Goal: Task Accomplishment & Management: Use online tool/utility

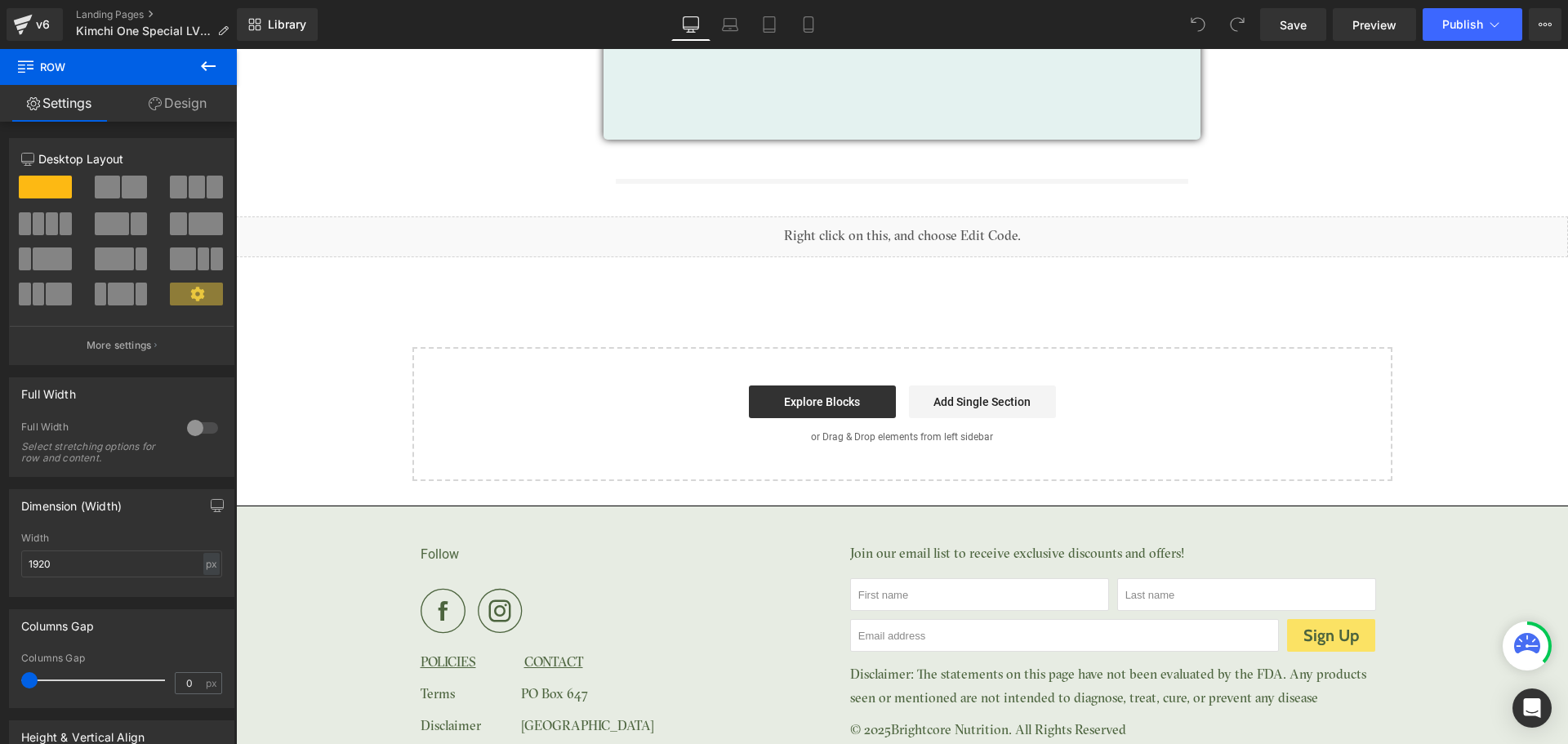
scroll to position [242, 0]
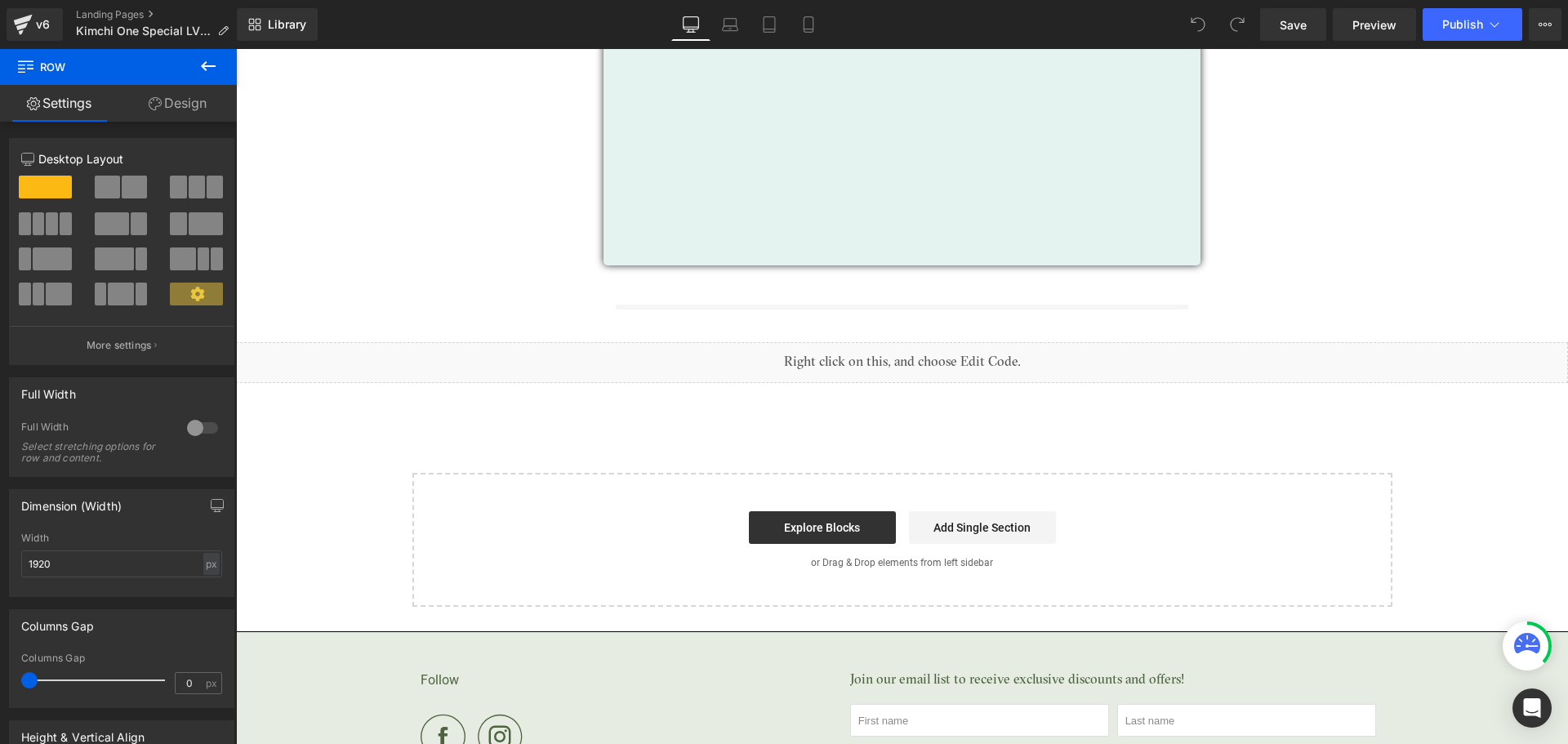
click at [204, 71] on icon at bounding box center [208, 66] width 20 height 20
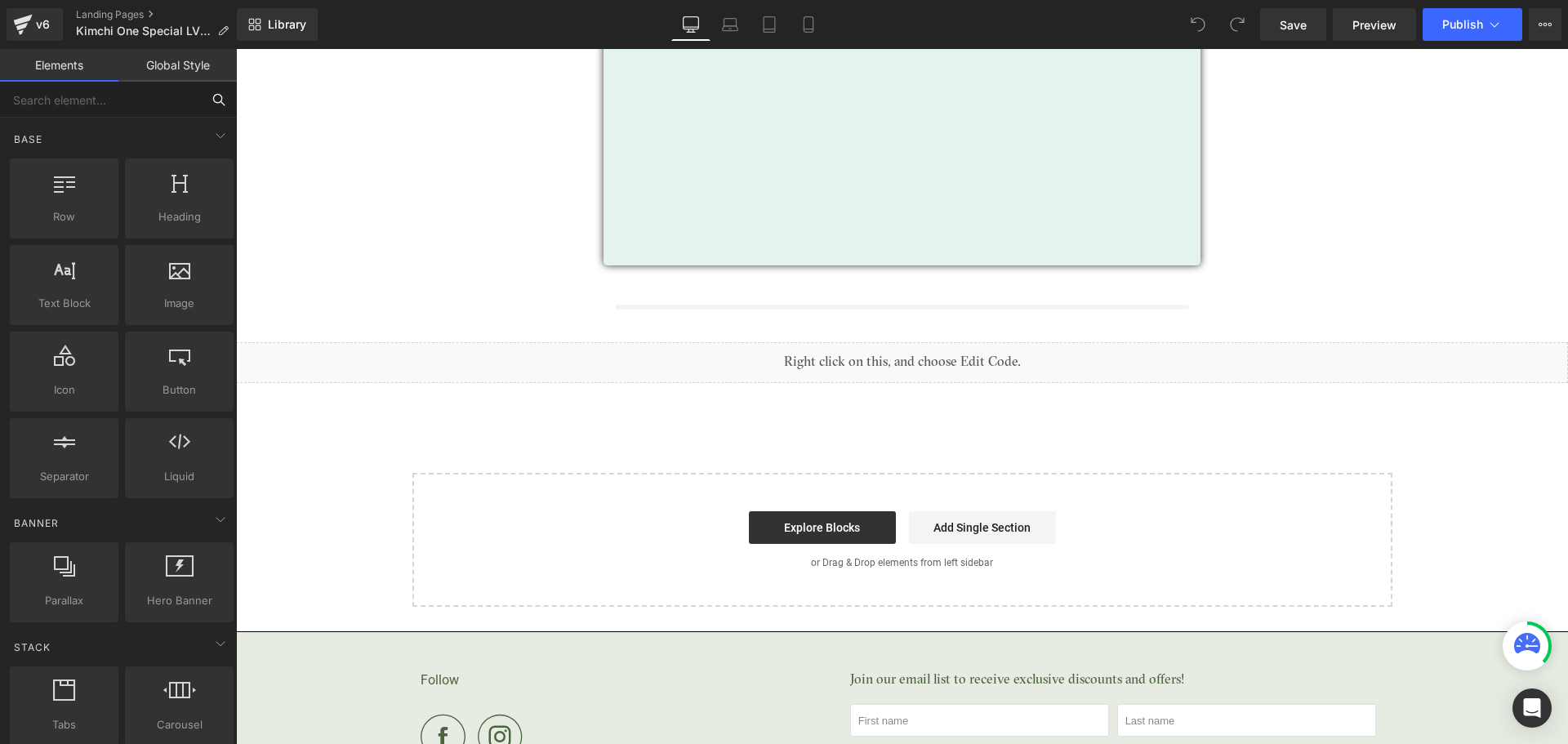
click at [136, 101] on input "text" at bounding box center [100, 99] width 200 height 36
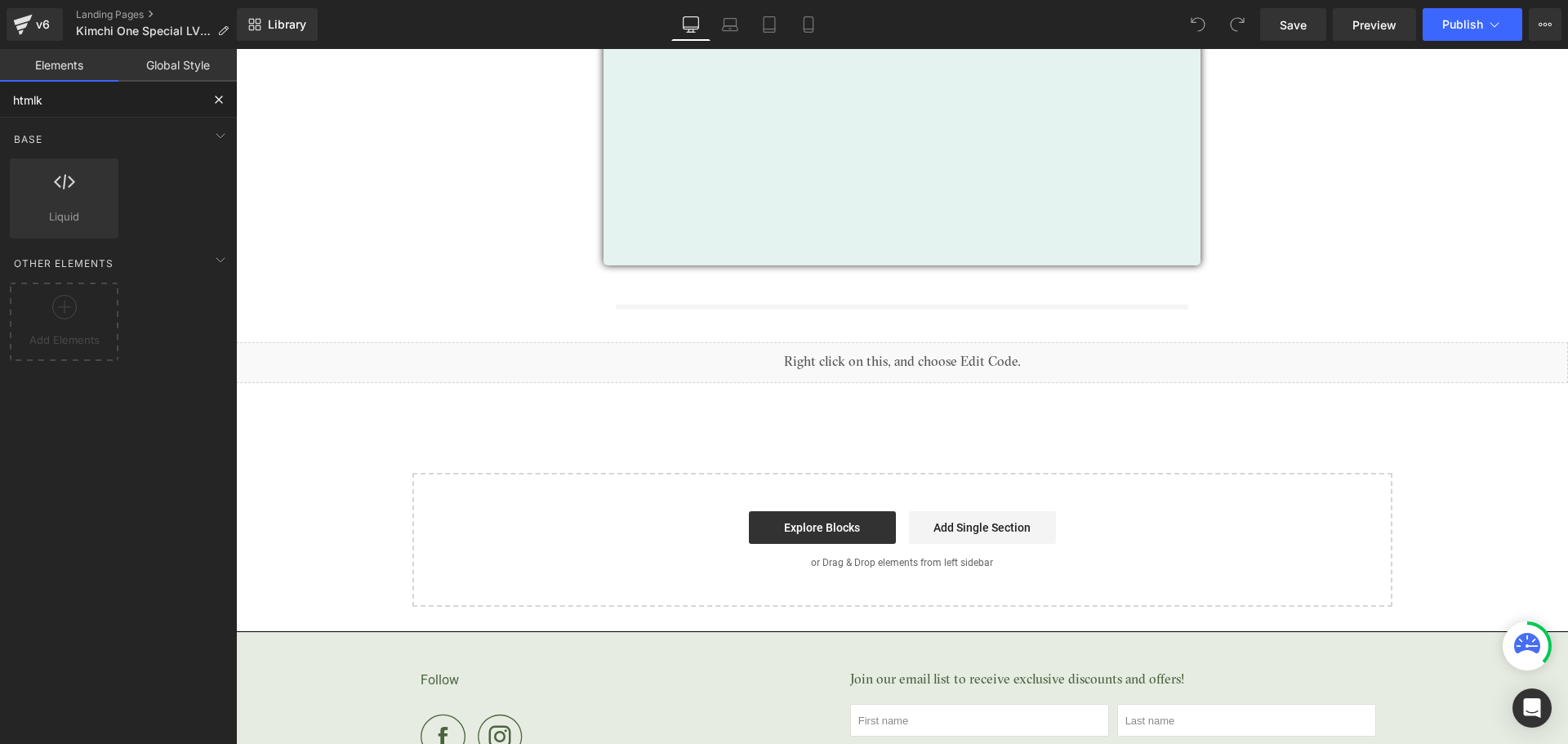
type input "html"
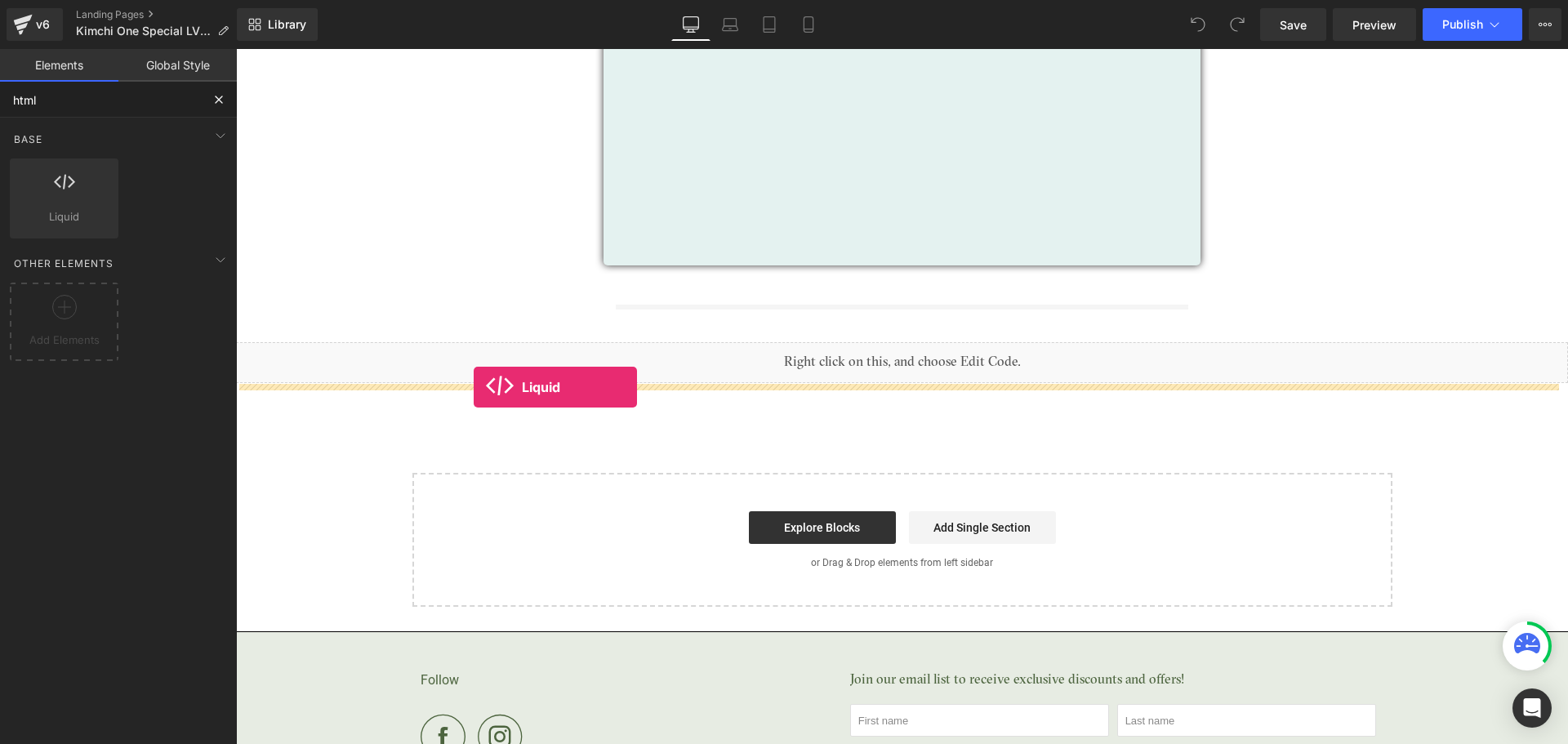
drag, startPoint x: 284, startPoint y: 258, endPoint x: 473, endPoint y: 387, distance: 228.8
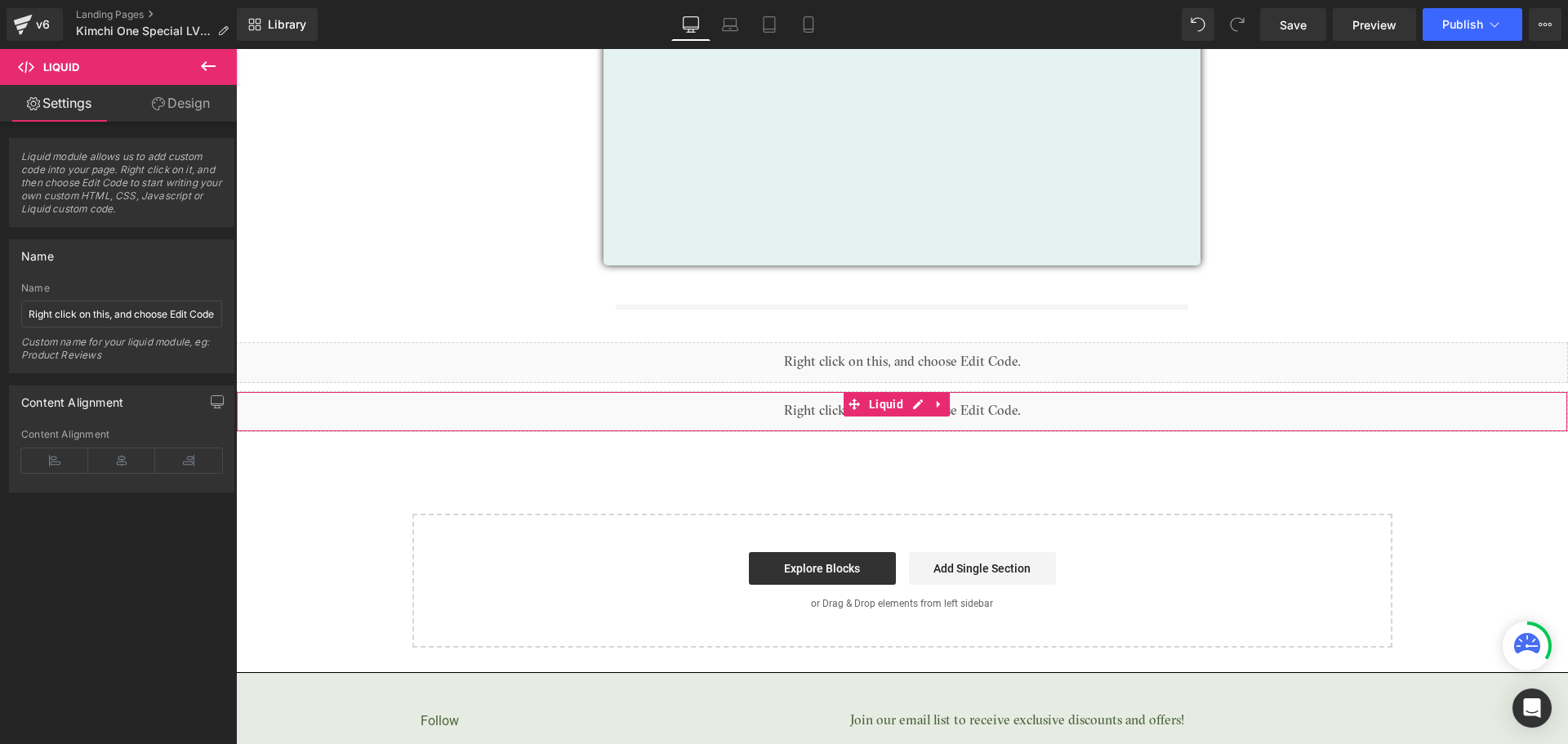
click at [819, 408] on div "Liquid" at bounding box center [902, 411] width 1332 height 41
click at [99, 319] on input "Right click on this, and choose Edit Code." at bounding box center [121, 313] width 200 height 27
click at [99, 317] on input "Right click on this, and choose Edit Code." at bounding box center [121, 313] width 200 height 27
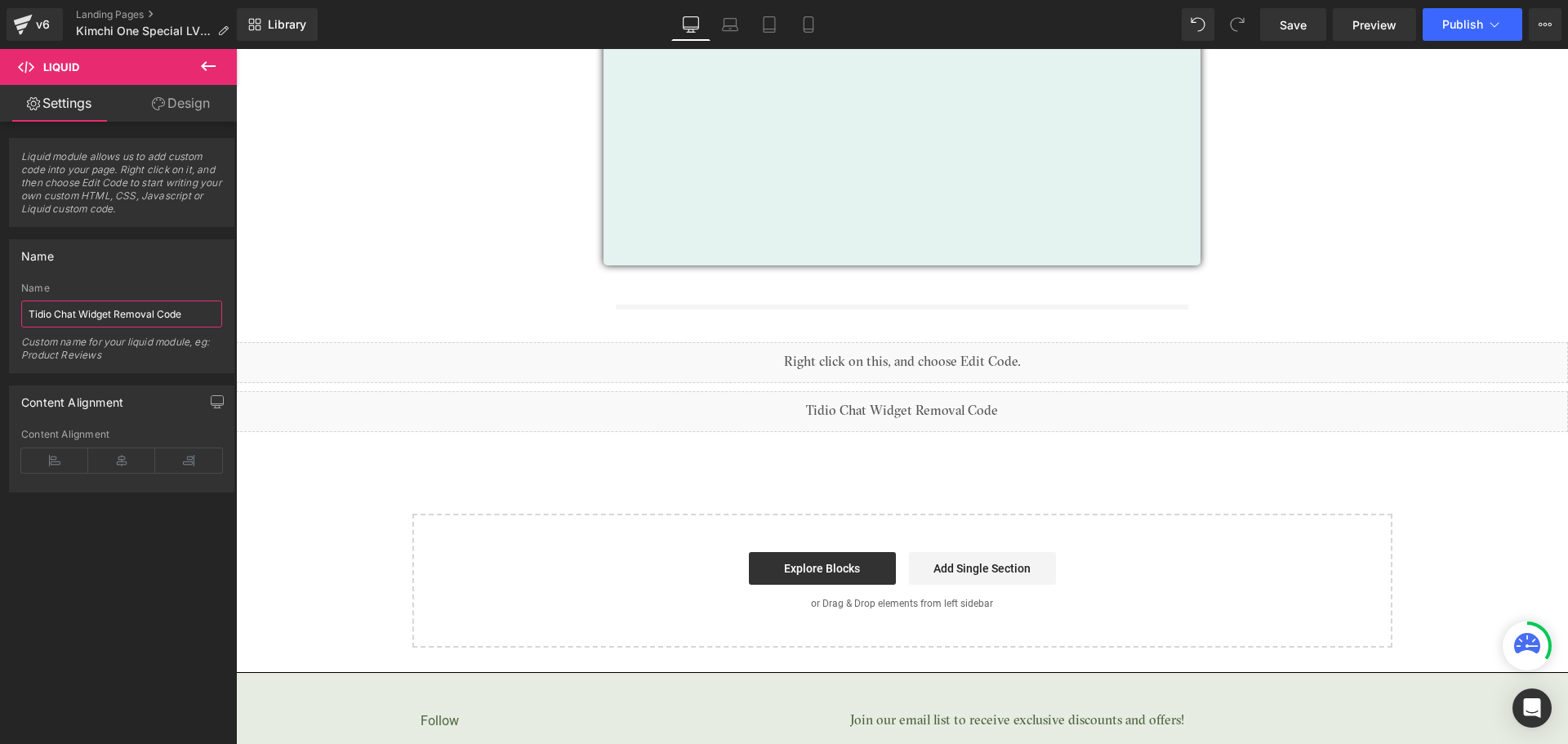
type input "Tidio Chat Widget Removal Code"
click at [80, 592] on div "Liquid module allows us to add custom code into your page. Right click on it, a…" at bounding box center [122, 436] width 244 height 629
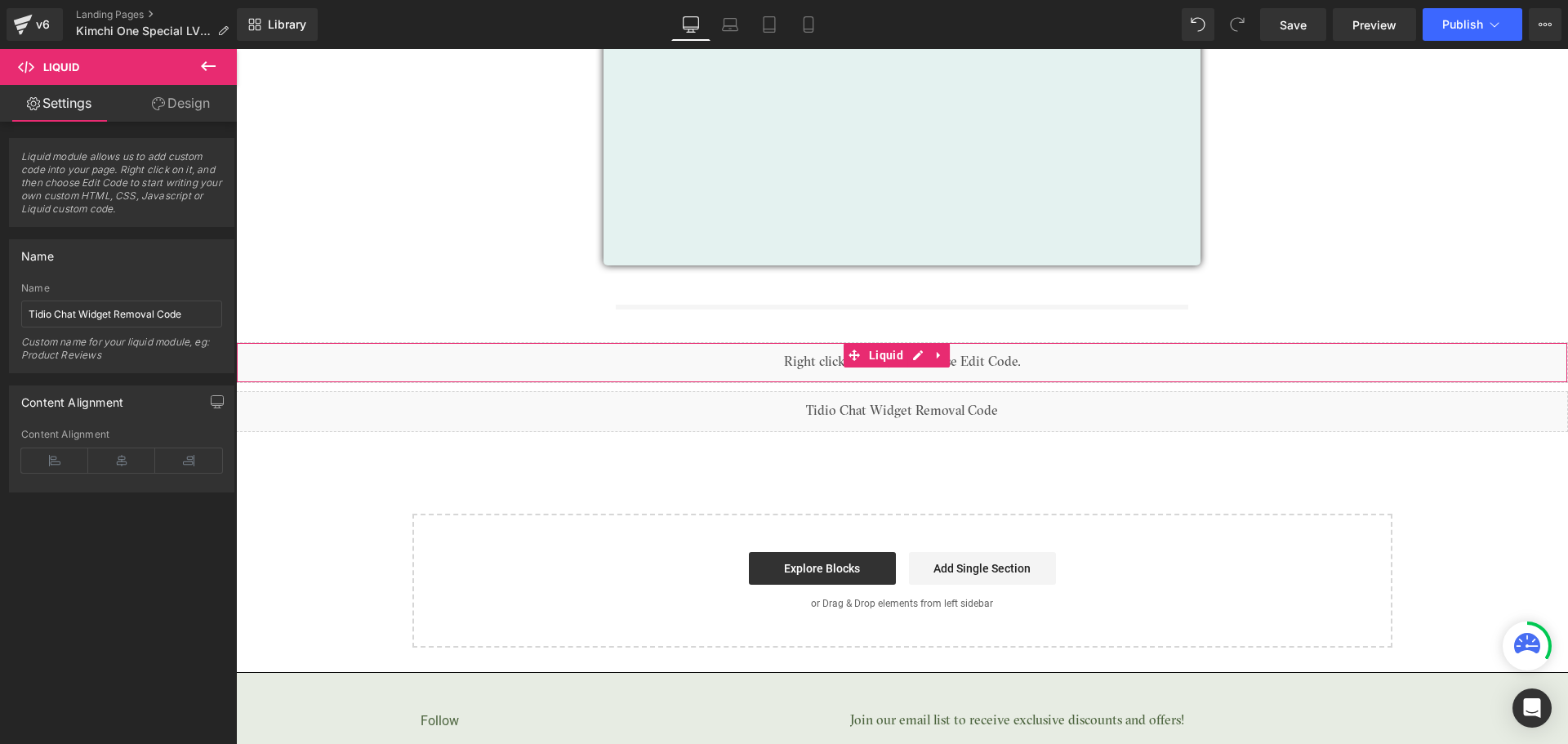
click at [825, 359] on div "Liquid" at bounding box center [902, 362] width 1332 height 41
click at [98, 308] on input "Right click on this, and choose Edit Code." at bounding box center [121, 313] width 200 height 27
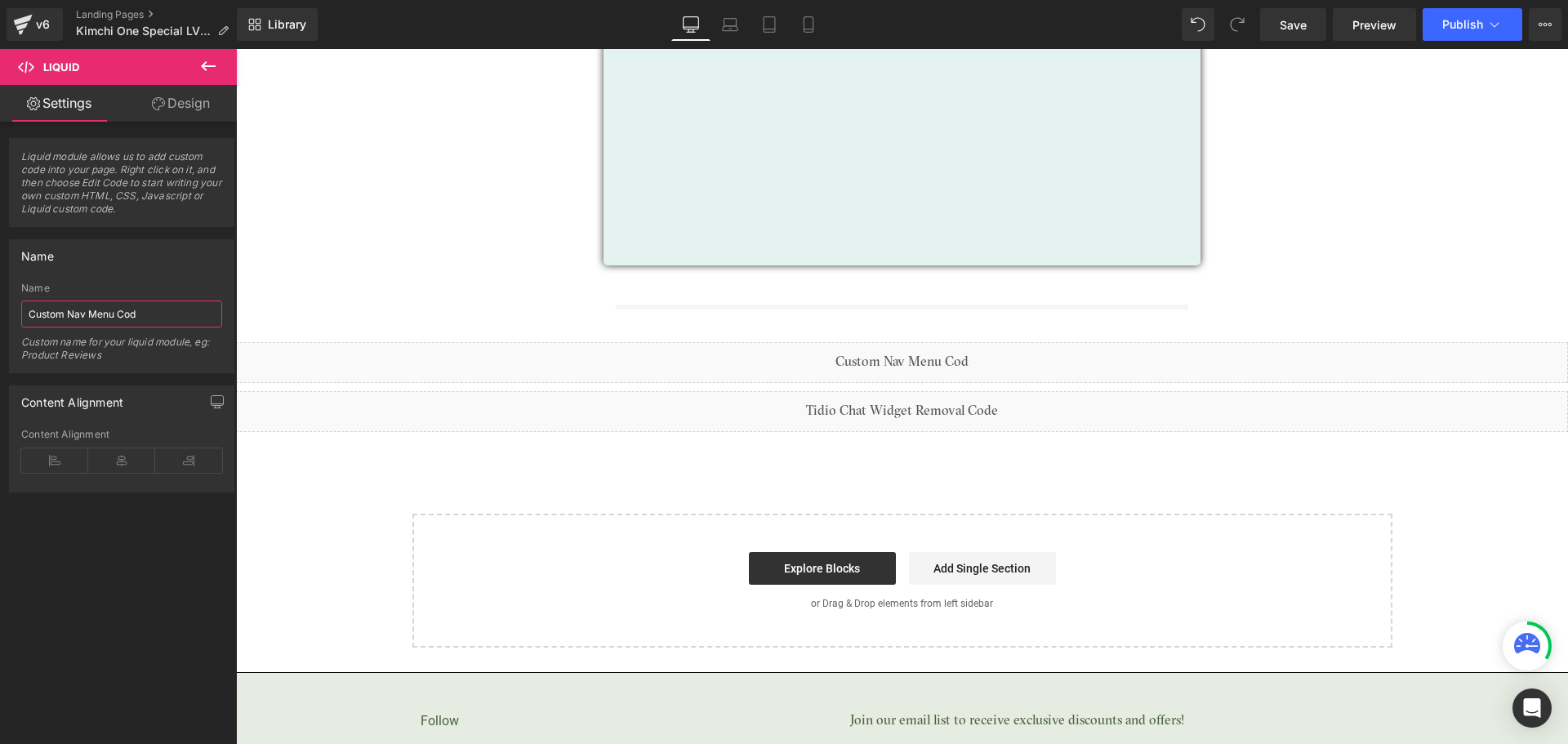
type input "Custom Nav Menu Code"
click at [1257, 465] on div "Image Get Your Free Gifts! Button Or Call [PHONE_NUMBER] (M-F) Text [GEOGRAPHIC…" at bounding box center [902, 172] width 1332 height 951
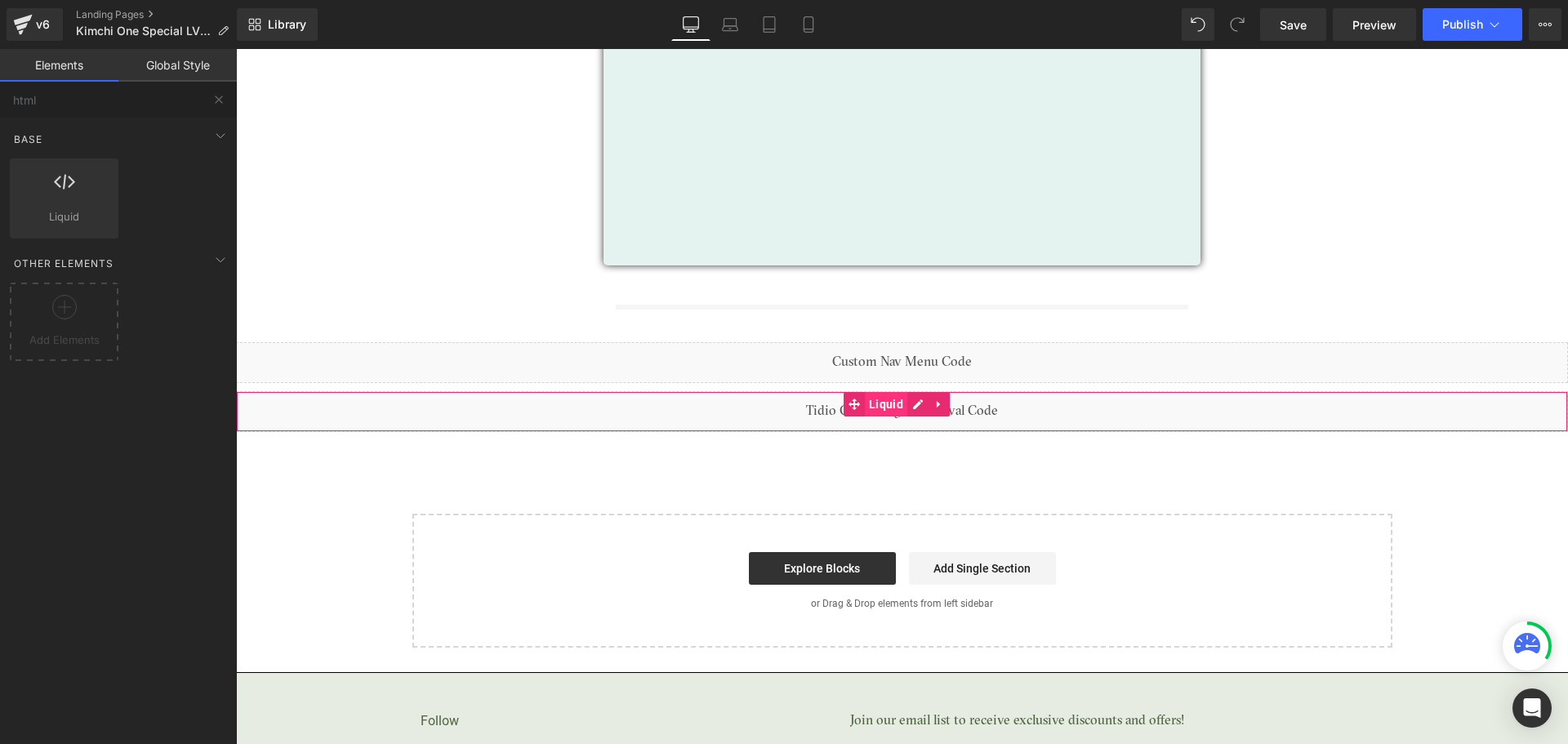
click at [881, 404] on span "Liquid" at bounding box center [885, 404] width 43 height 25
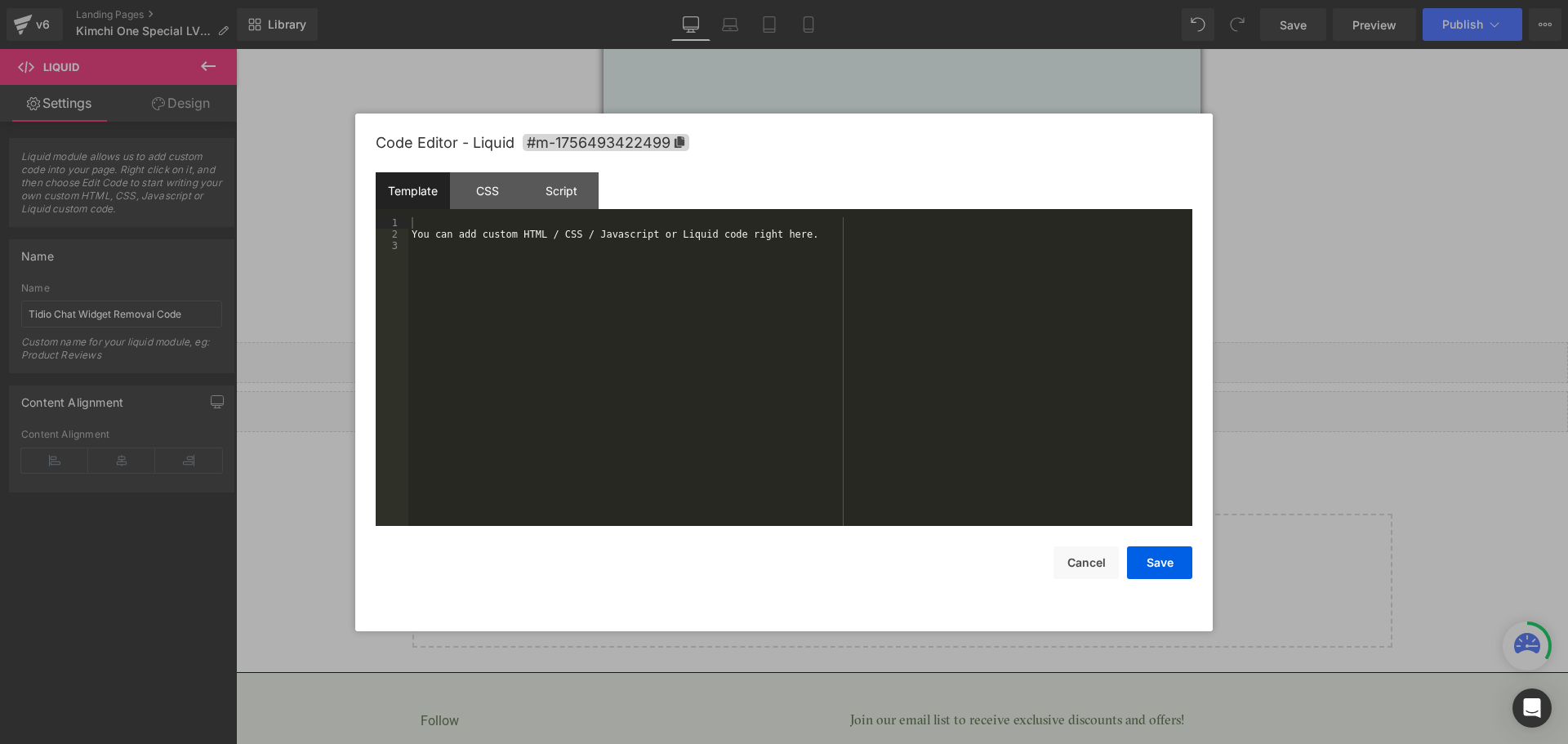
click at [850, 0] on div "Liquid You are previewing how the will restyle your page. You can not edit Elem…" at bounding box center [784, 0] width 1568 height 0
click at [473, 231] on div "You can add custom HTML / CSS / Javascript or Liquid code right here." at bounding box center [800, 383] width 784 height 331
click at [561, 196] on div "Script" at bounding box center [561, 190] width 74 height 37
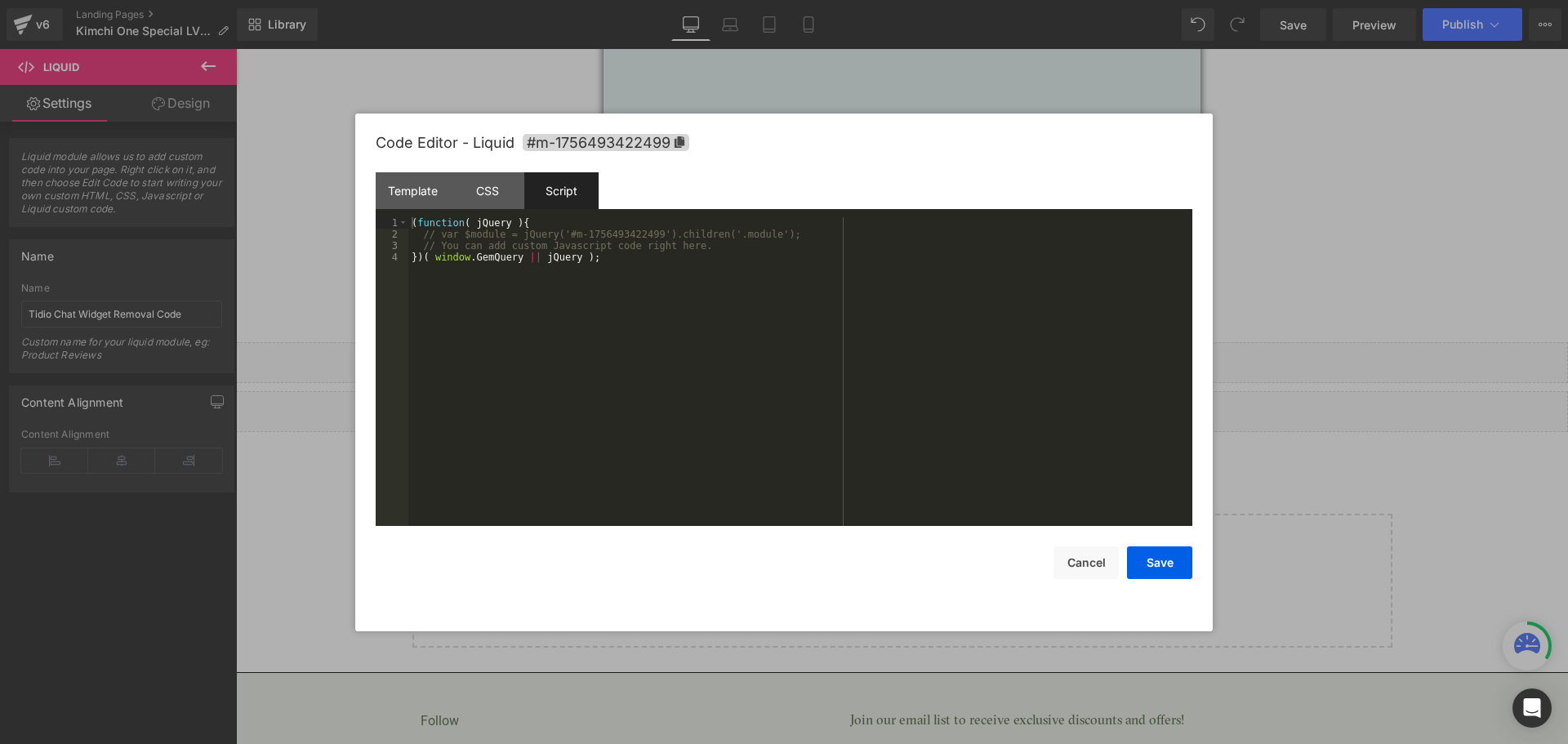
click at [646, 257] on div "( function ( jQuery ) { // var $module = jQuery('#m-1756493422499').children('.…" at bounding box center [800, 383] width 784 height 331
click at [1167, 562] on button "Save" at bounding box center [1160, 562] width 65 height 33
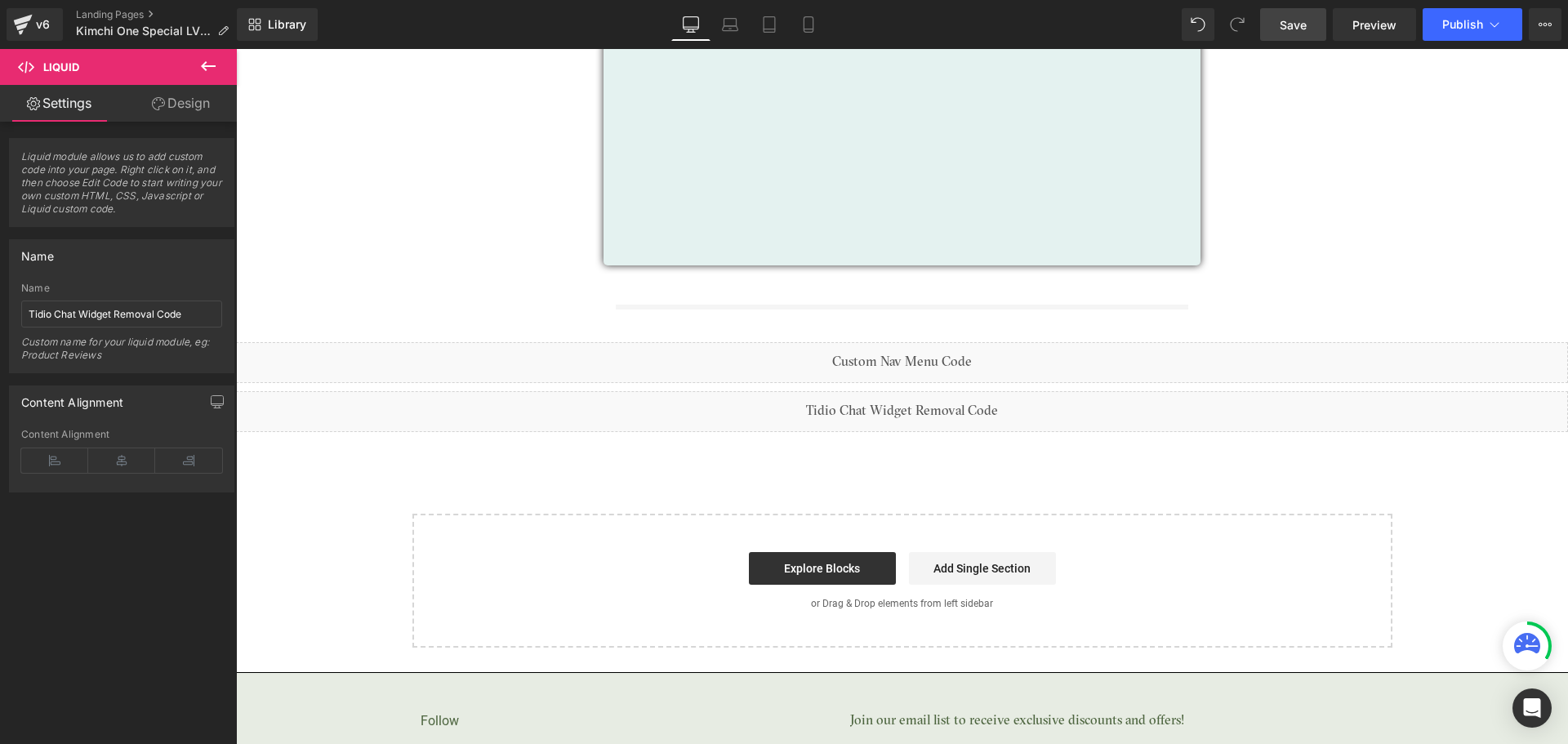
click at [1307, 21] on span "Save" at bounding box center [1292, 24] width 27 height 17
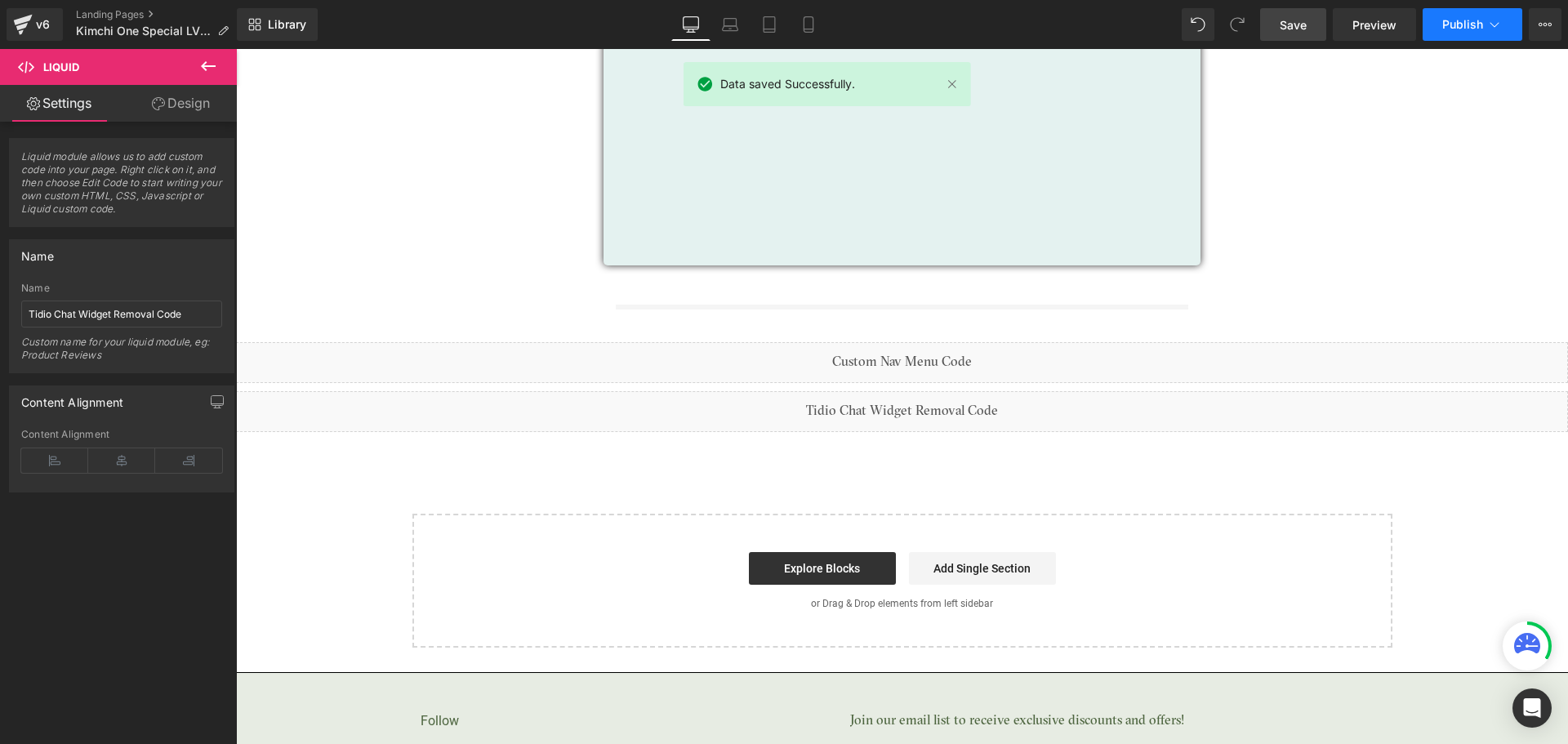
click at [1469, 24] on span "Publish" at bounding box center [1462, 24] width 41 height 13
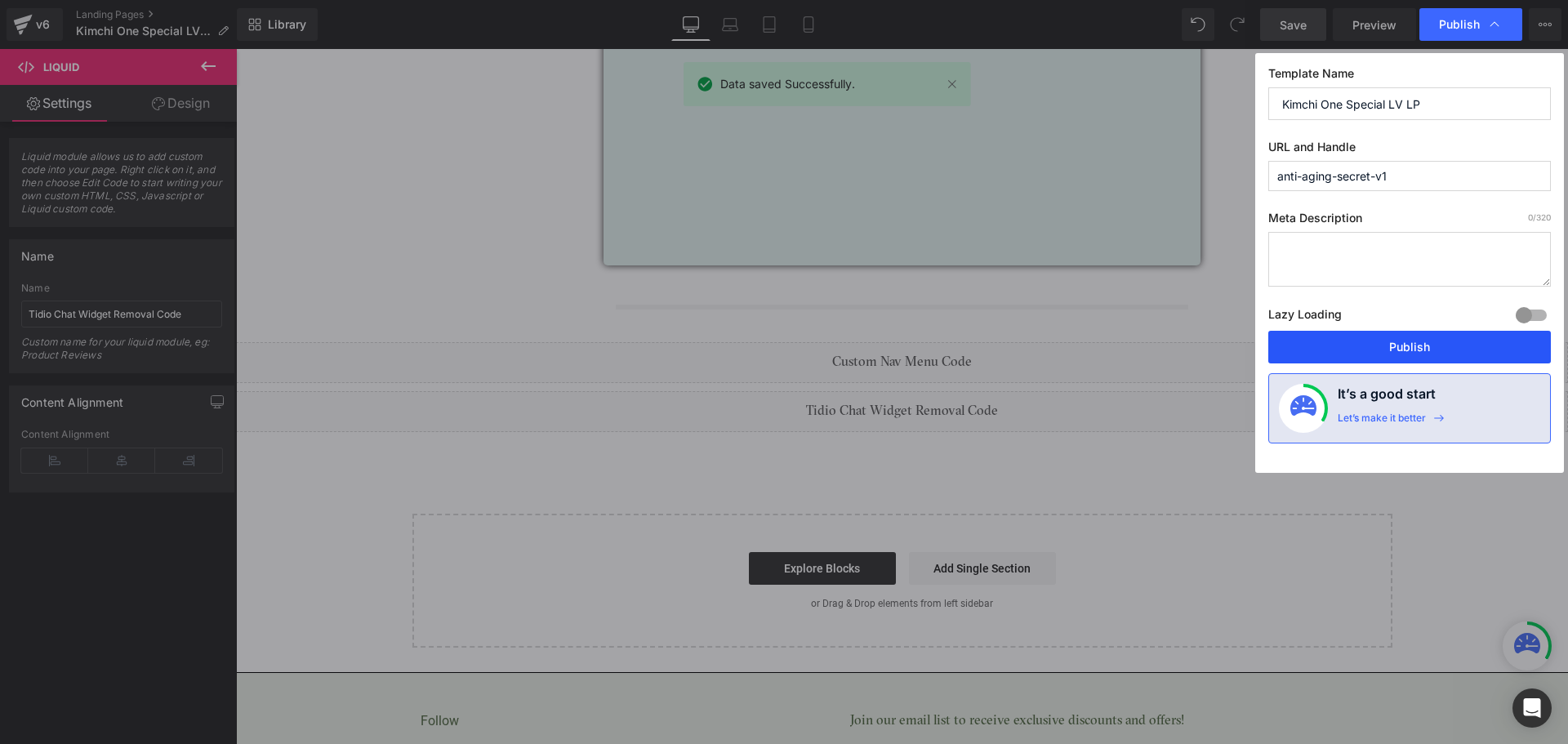
click at [1387, 351] on button "Publish" at bounding box center [1409, 346] width 283 height 33
